Goal: Contribute content

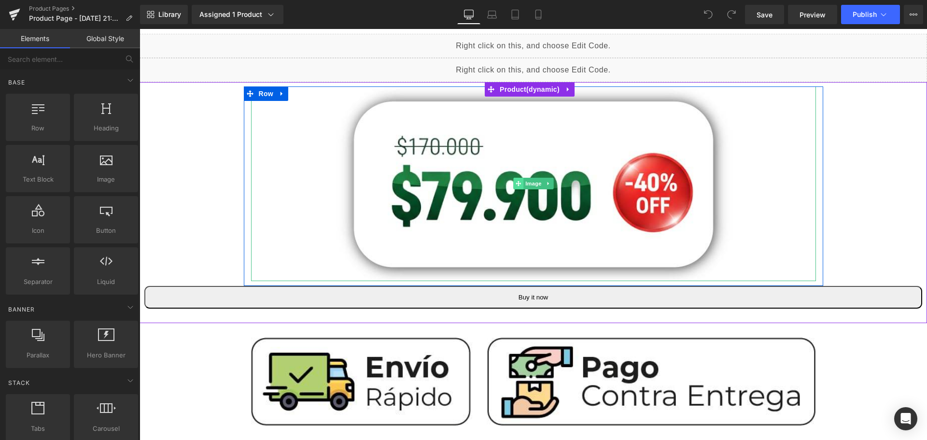
click at [513, 178] on span at bounding box center [518, 184] width 10 height 12
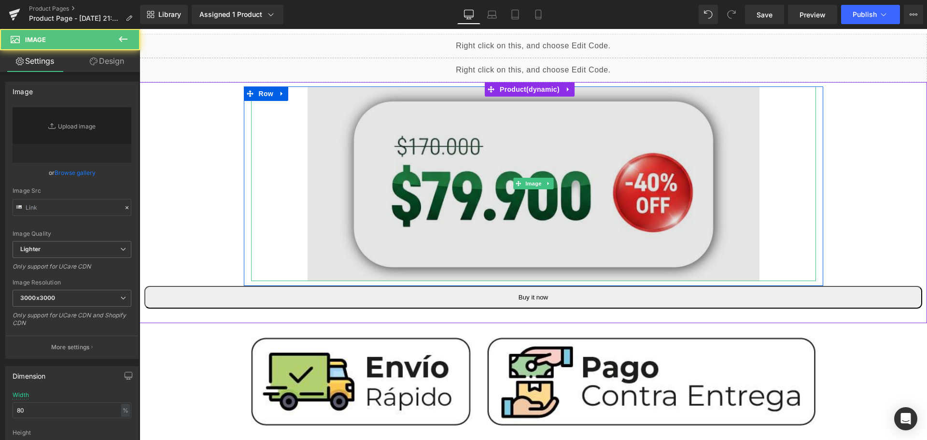
type input "[URL][DOMAIN_NAME]"
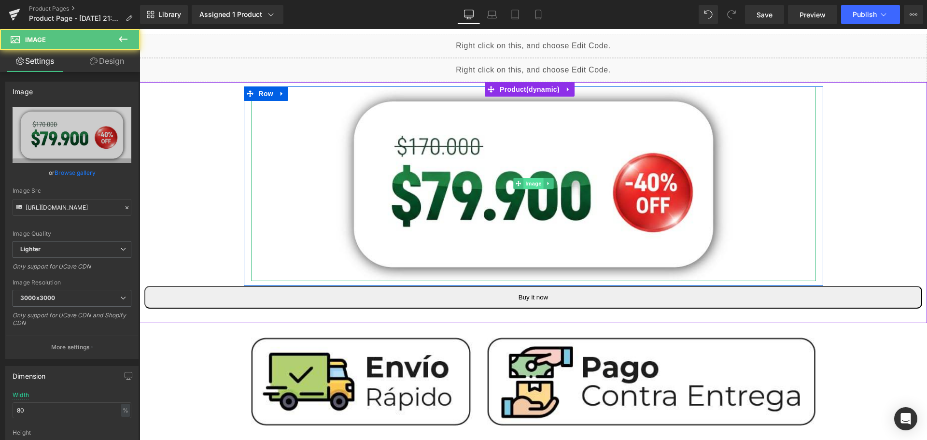
click at [531, 185] on span "Image" at bounding box center [533, 184] width 20 height 12
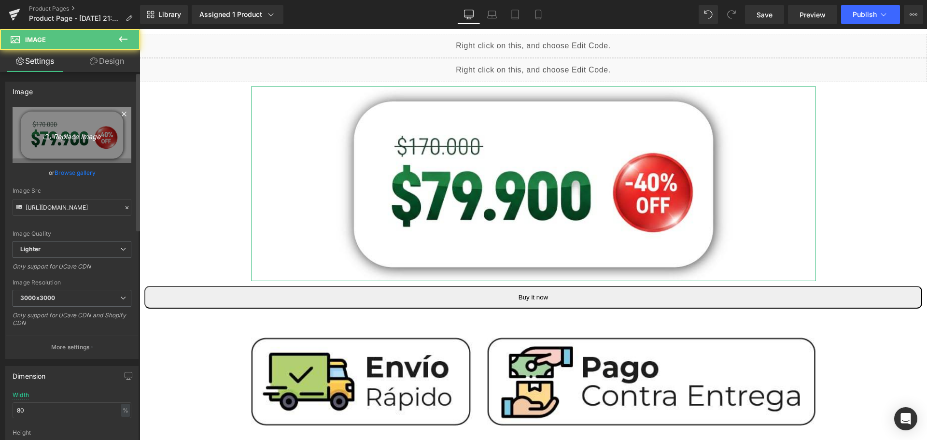
click at [56, 142] on link "Replace Image" at bounding box center [72, 135] width 119 height 56
type input "C:\fakepath\59.900.png"
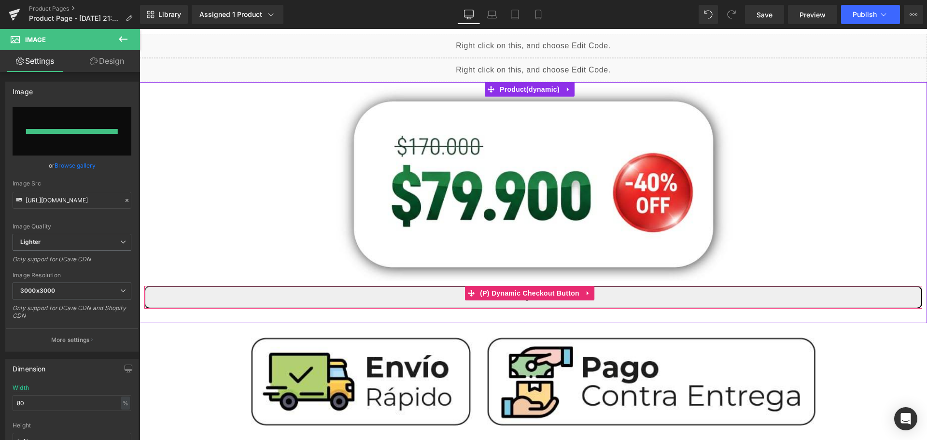
type input "[URL][DOMAIN_NAME]"
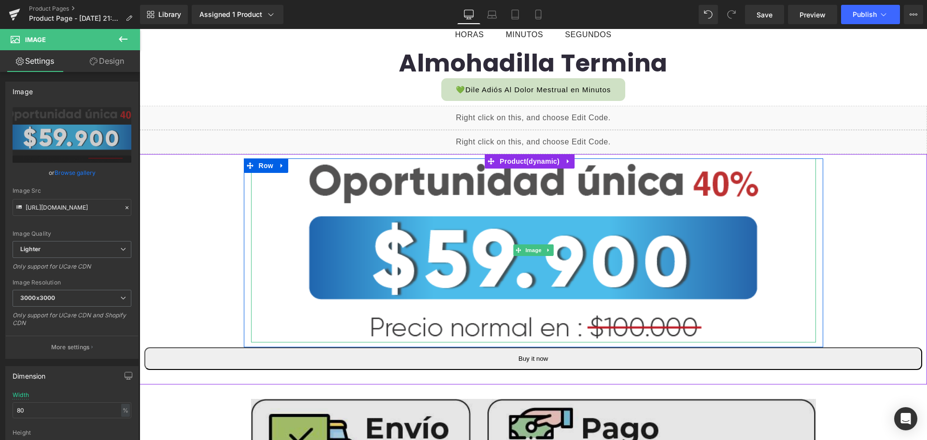
scroll to position [290, 0]
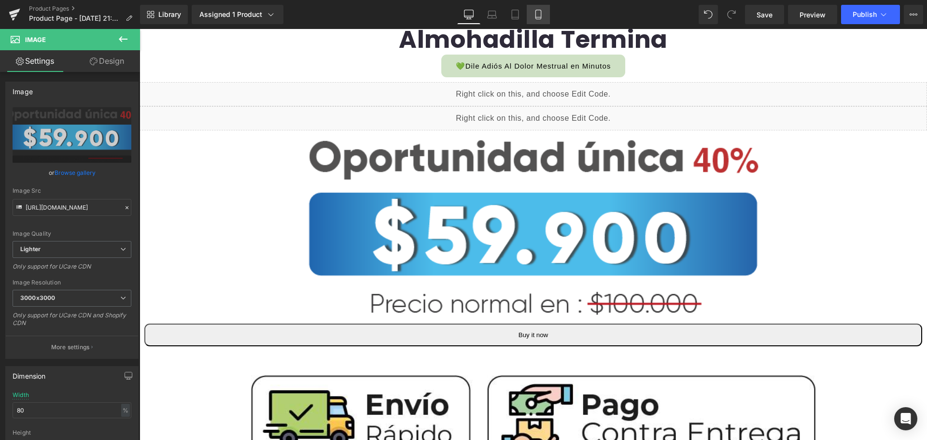
click at [541, 21] on link "Mobile" at bounding box center [538, 14] width 23 height 19
type input "100"
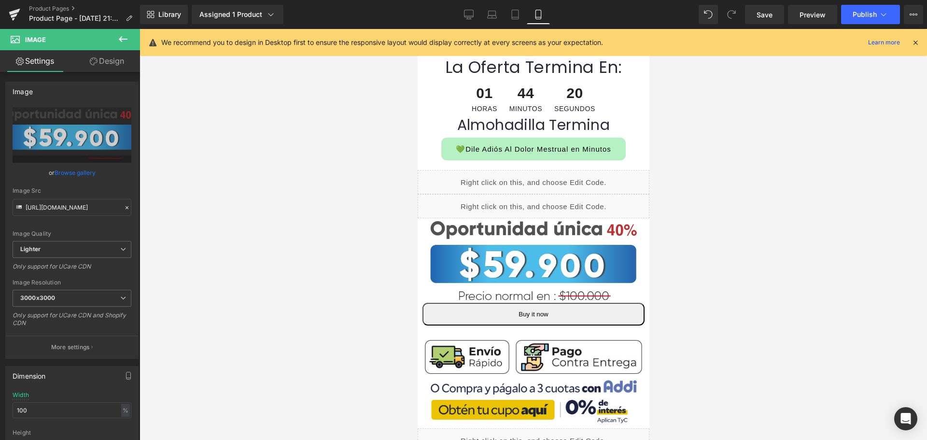
scroll to position [140, 0]
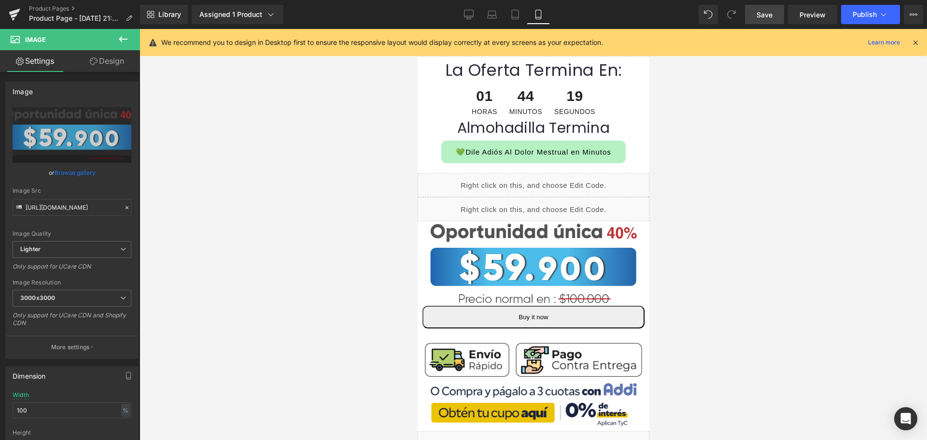
click at [768, 15] on span "Save" at bounding box center [764, 15] width 16 height 10
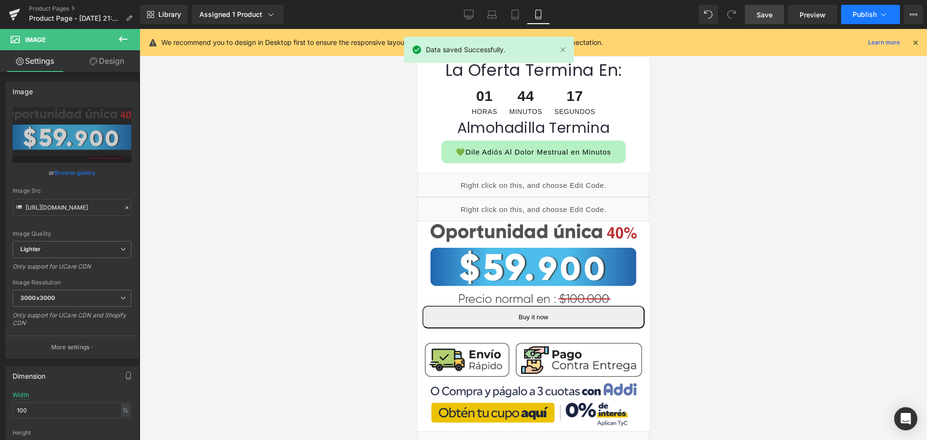
click at [858, 17] on span "Publish" at bounding box center [864, 15] width 24 height 8
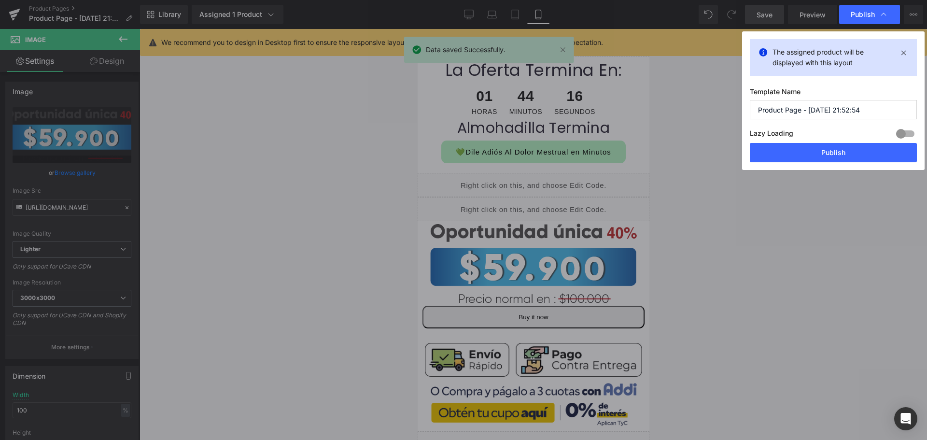
click at [870, 152] on button "Publish" at bounding box center [833, 152] width 167 height 19
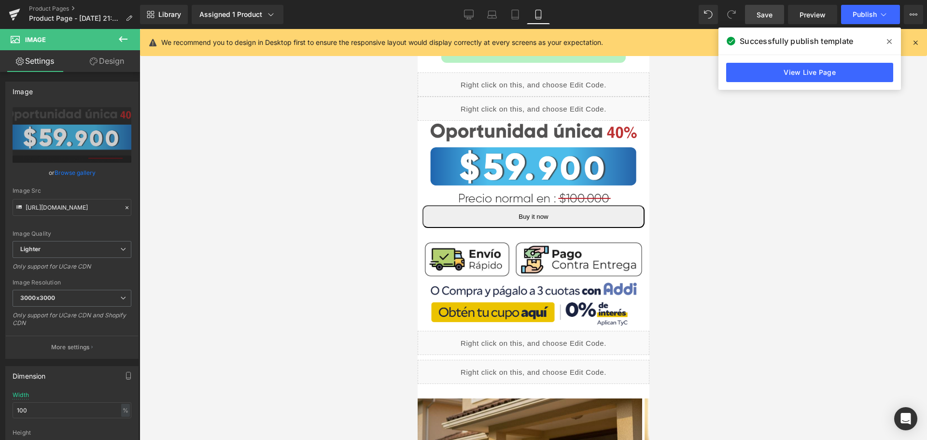
scroll to position [236, 0]
